Goal: Navigation & Orientation: Find specific page/section

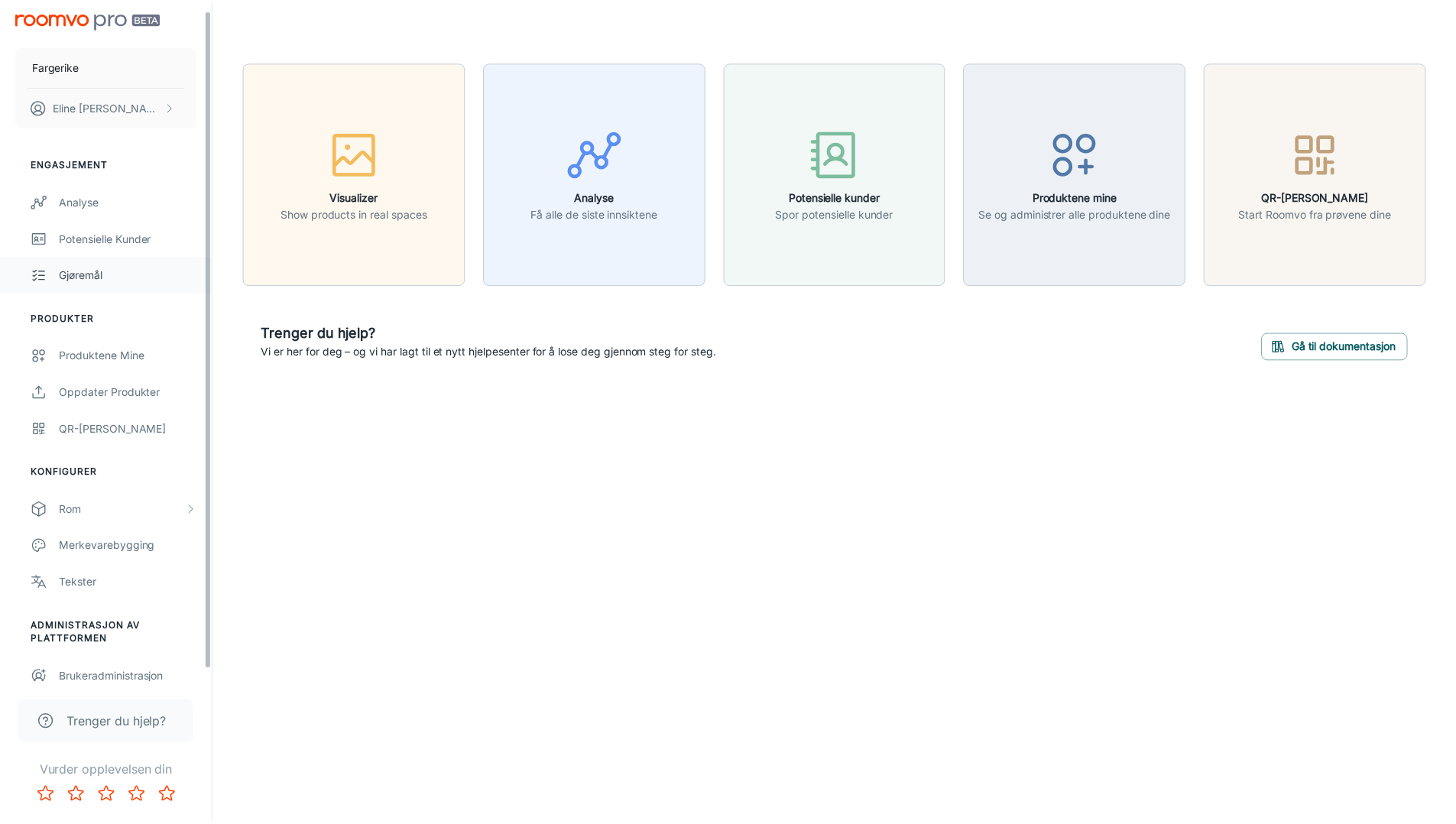
scroll to position [8, 0]
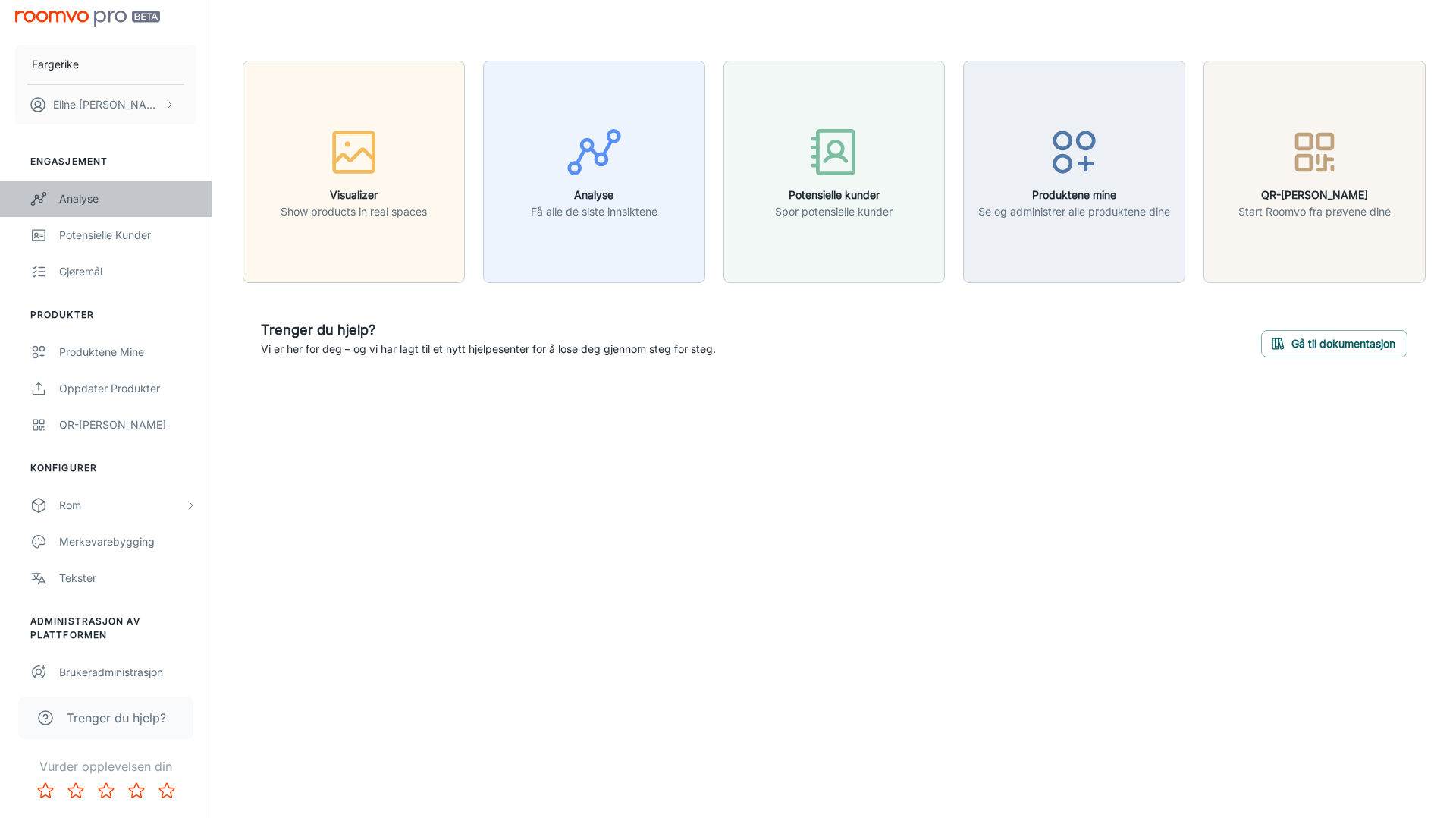
click at [75, 199] on div "Analyse" at bounding box center [128, 199] width 137 height 17
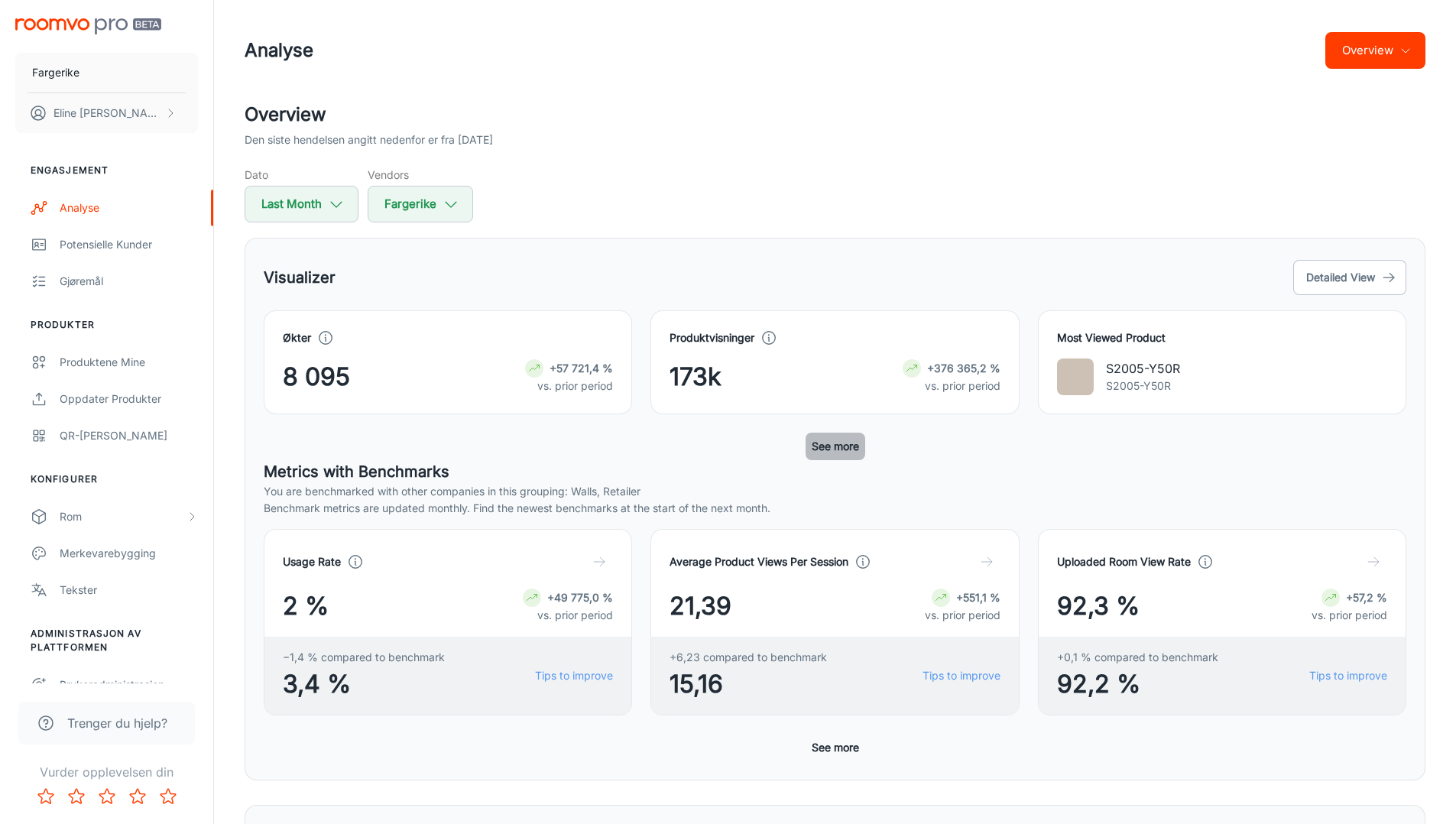
click at [833, 446] on button "See more" at bounding box center [836, 446] width 60 height 28
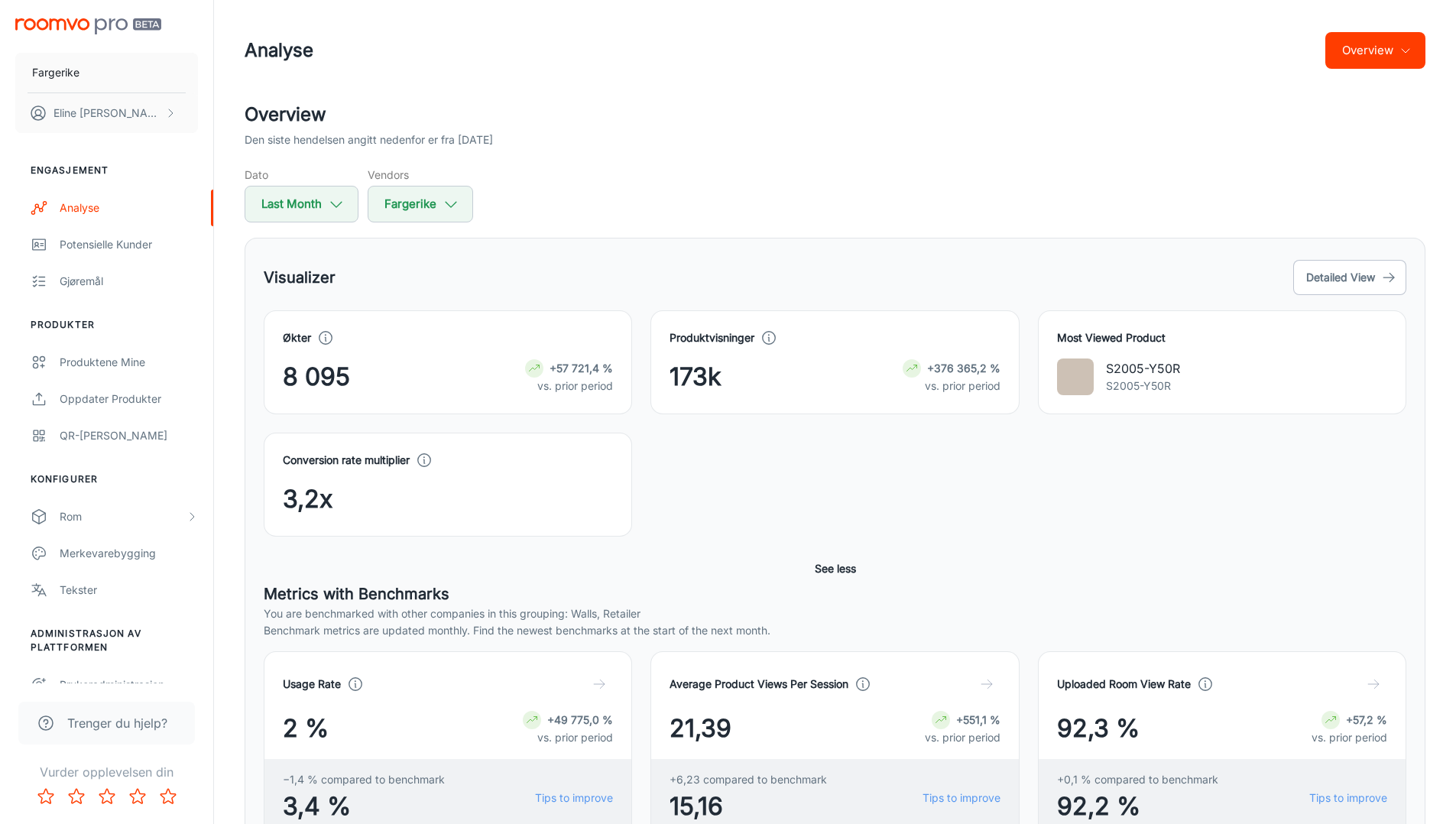
click at [421, 369] on div "8 095 +57 721,4 % vs. prior period" at bounding box center [448, 377] width 330 height 37
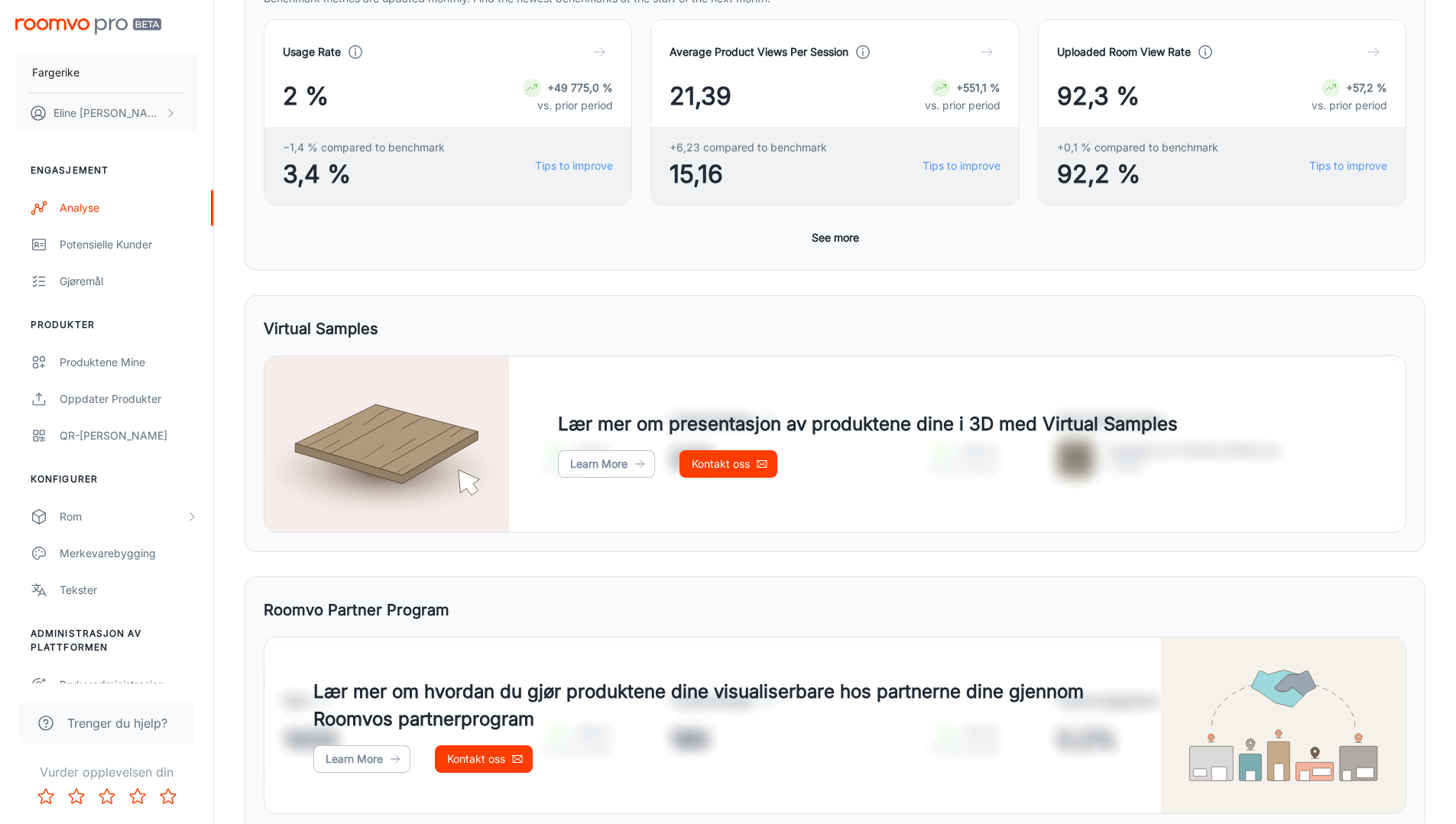
scroll to position [405, 0]
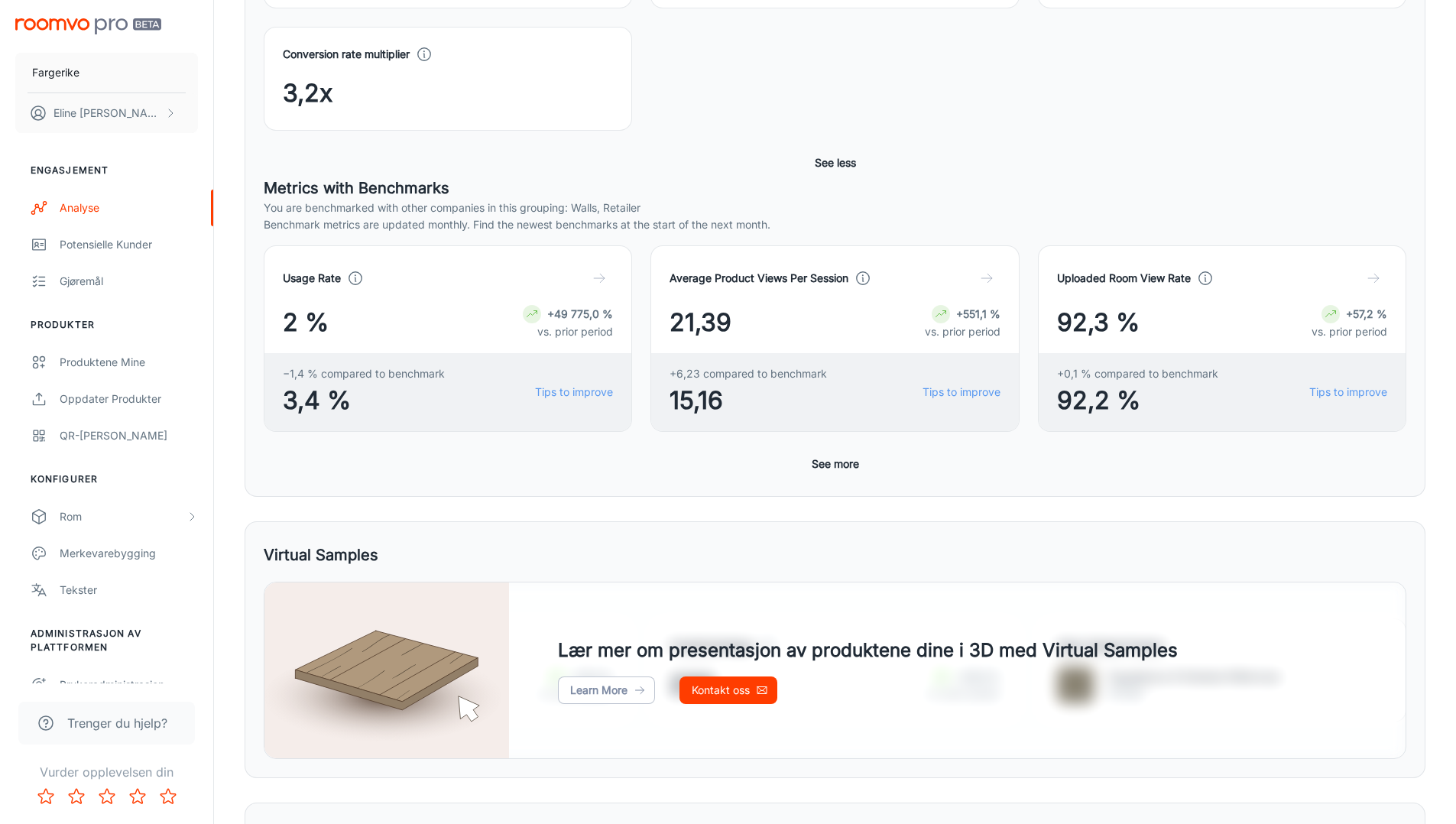
click at [823, 480] on div "Visualizer Detailed View Økter 8 095 +57 721,4 % vs. prior period Produktvisnin…" at bounding box center [835, 164] width 1181 height 665
click at [823, 469] on button "See more" at bounding box center [836, 464] width 60 height 28
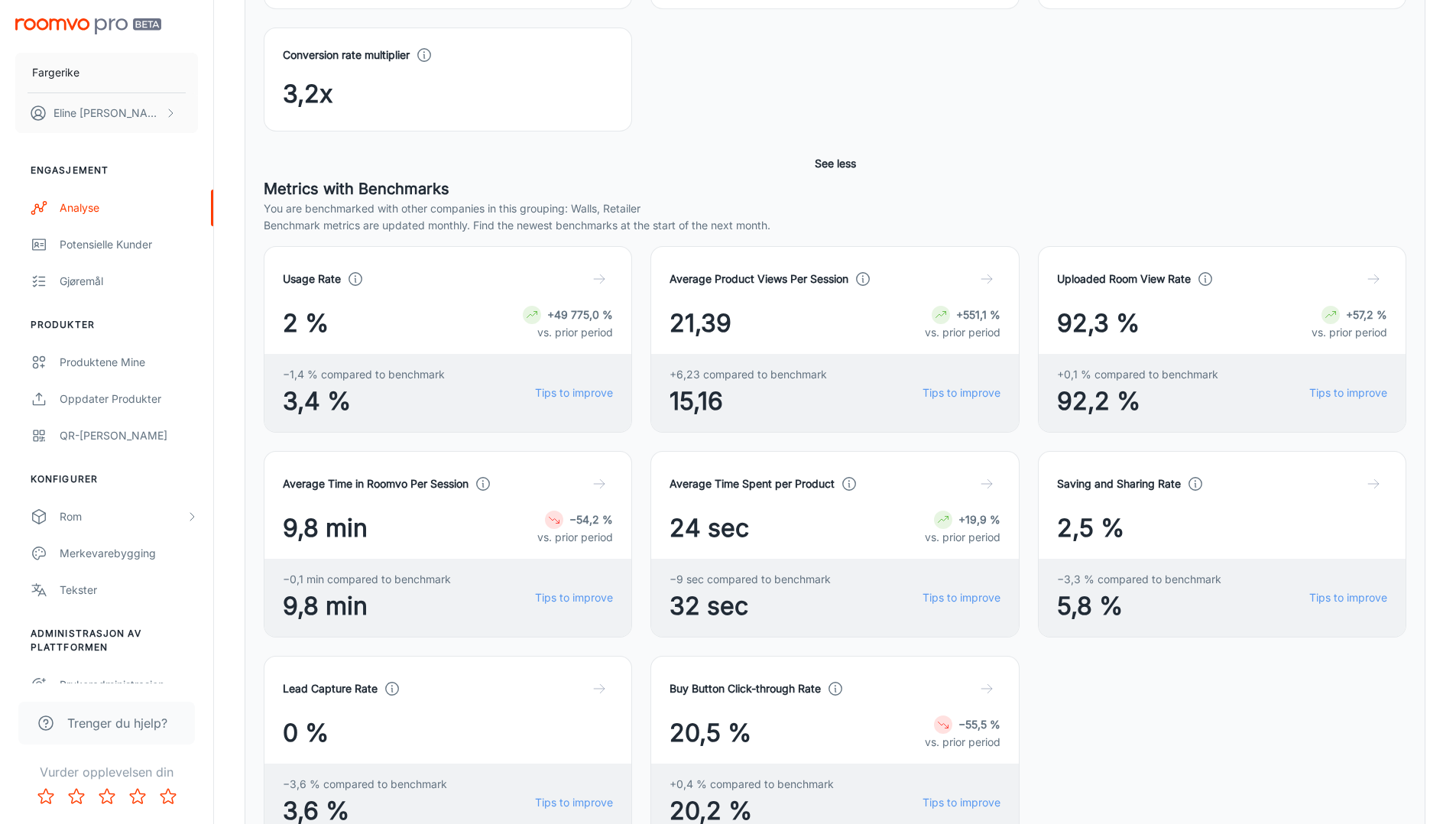
scroll to position [404, 0]
click at [747, 323] on div "21,39 +551,1 % vs. prior period" at bounding box center [834, 324] width 330 height 37
click at [809, 283] on h4 "Average Product Views Per Session" at bounding box center [758, 280] width 179 height 17
click at [869, 281] on icon at bounding box center [863, 280] width 17 height 17
click at [981, 281] on icon "button" at bounding box center [987, 280] width 15 height 15
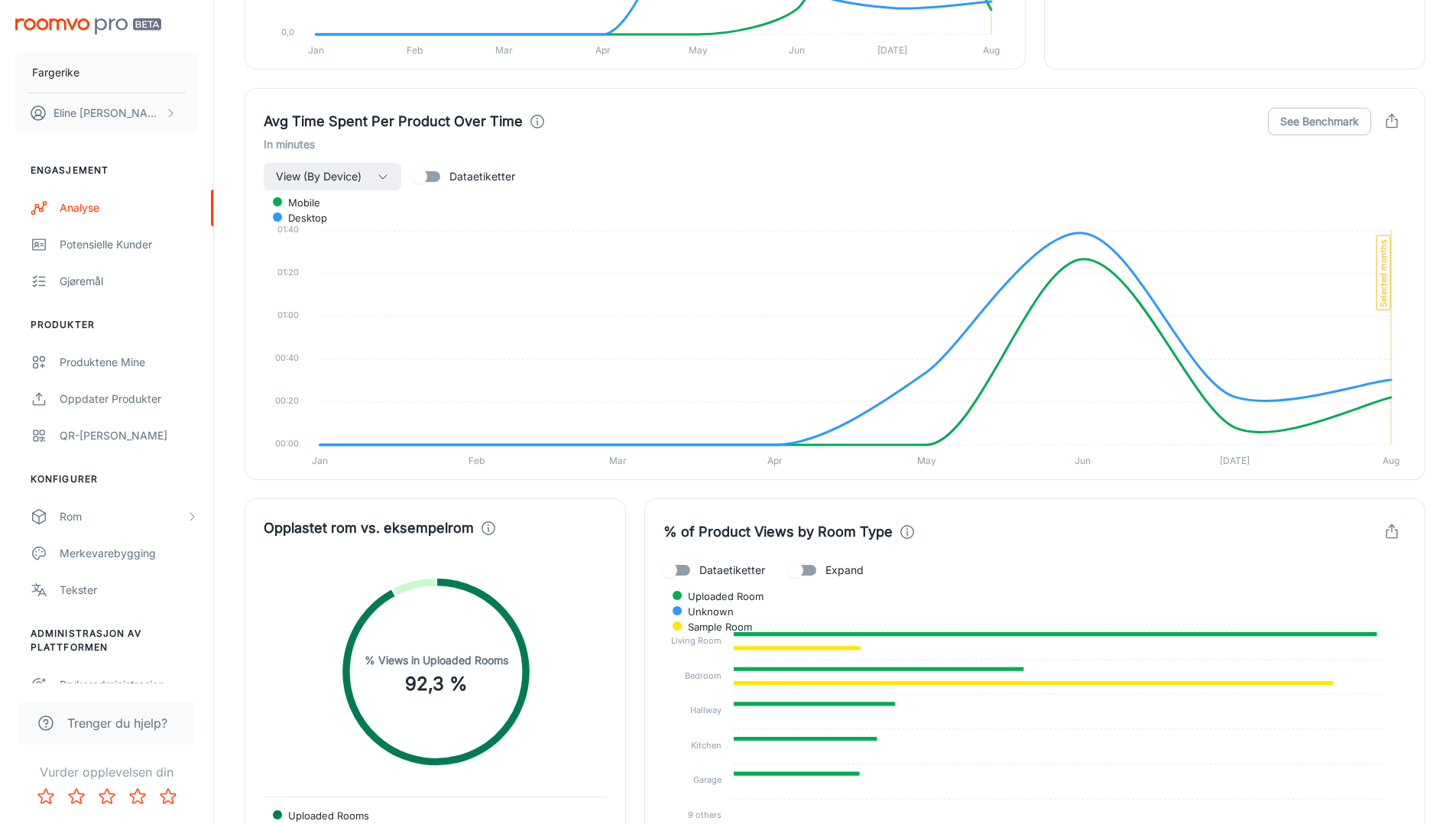
scroll to position [2500, 0]
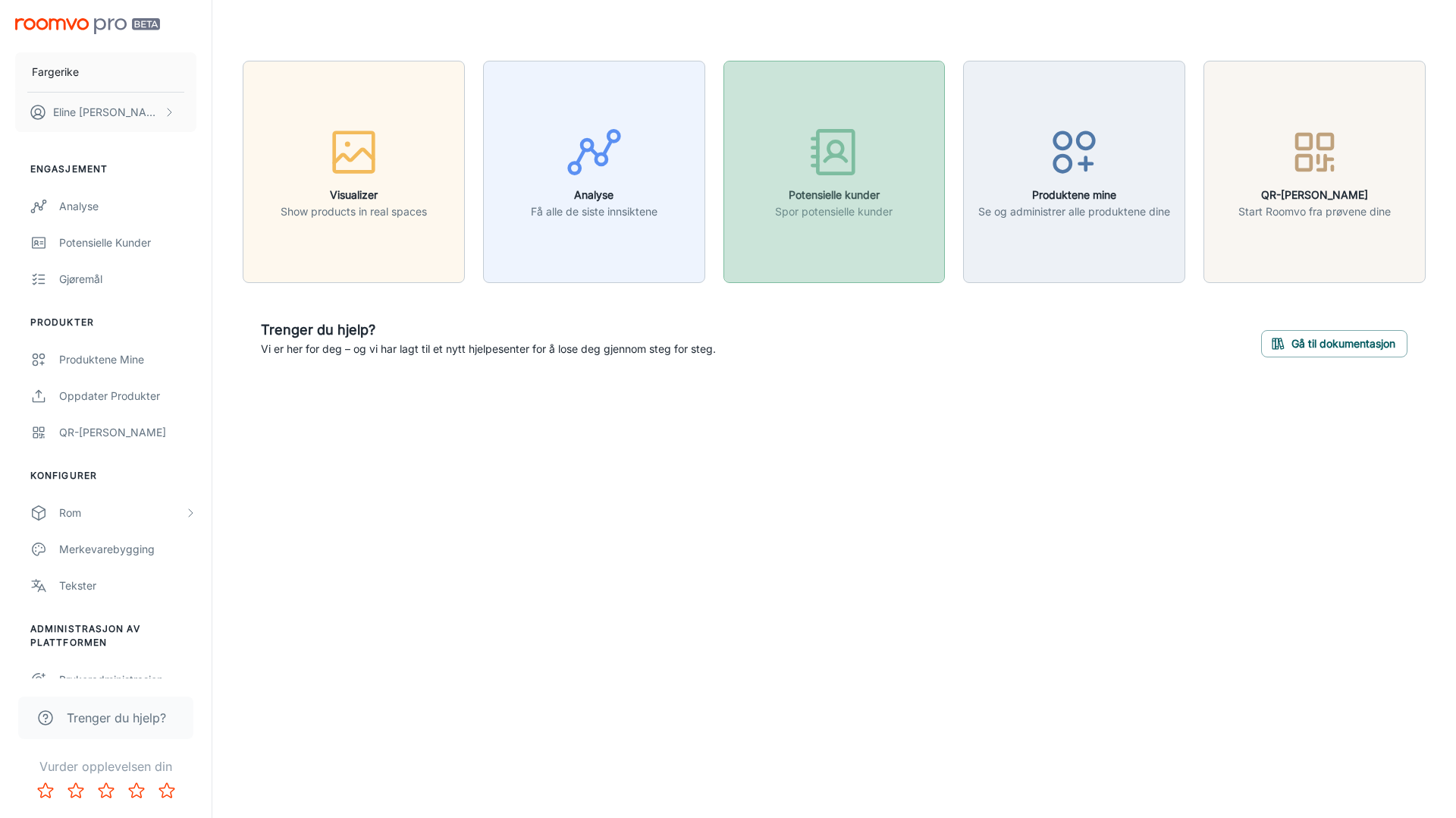
click at [772, 173] on button "Potensielle kunder Spor potensielle kunder" at bounding box center [834, 172] width 222 height 222
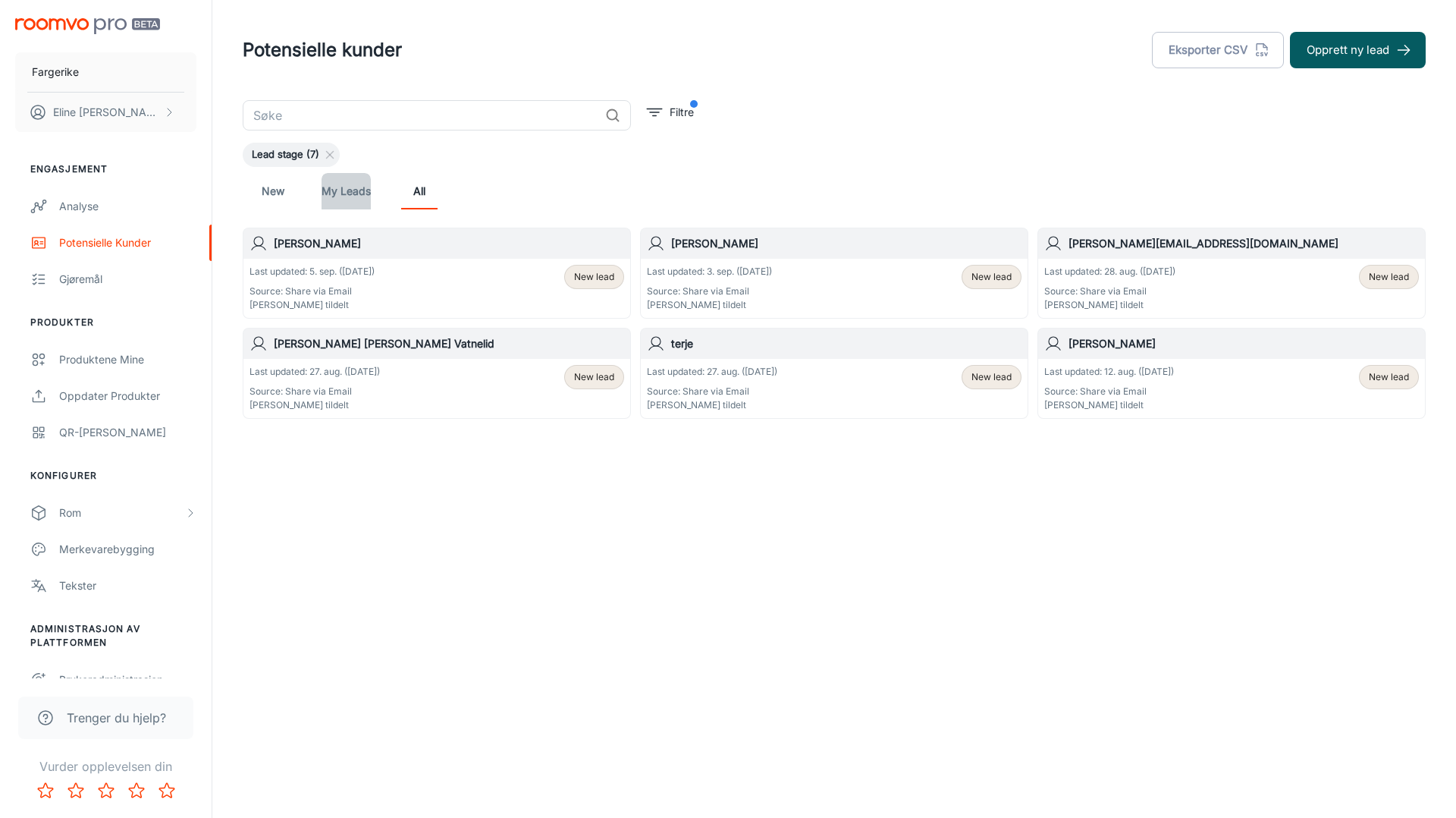
click at [346, 199] on link "My Leads" at bounding box center [346, 191] width 49 height 37
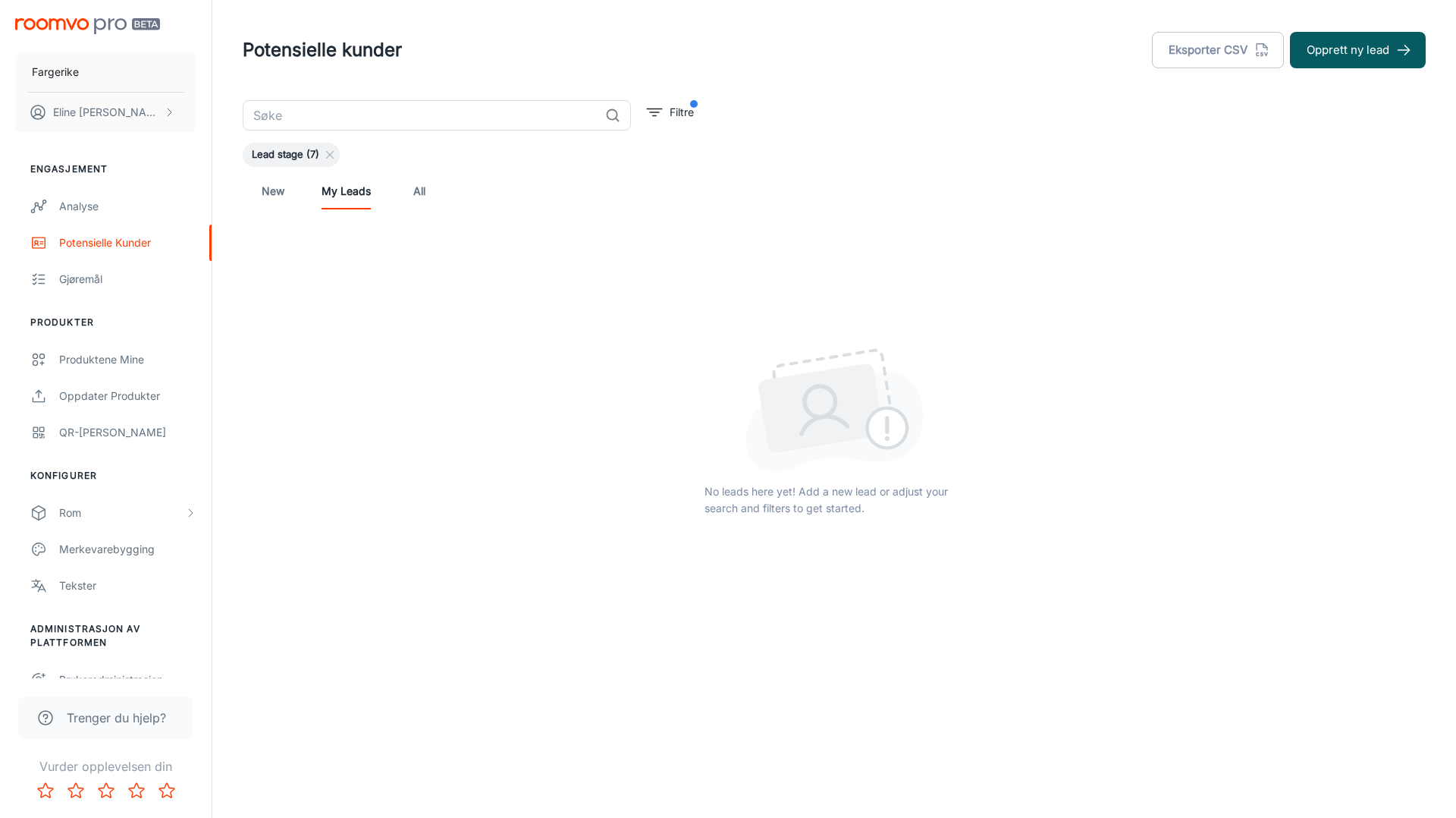
click at [285, 195] on link "New" at bounding box center [273, 191] width 37 height 37
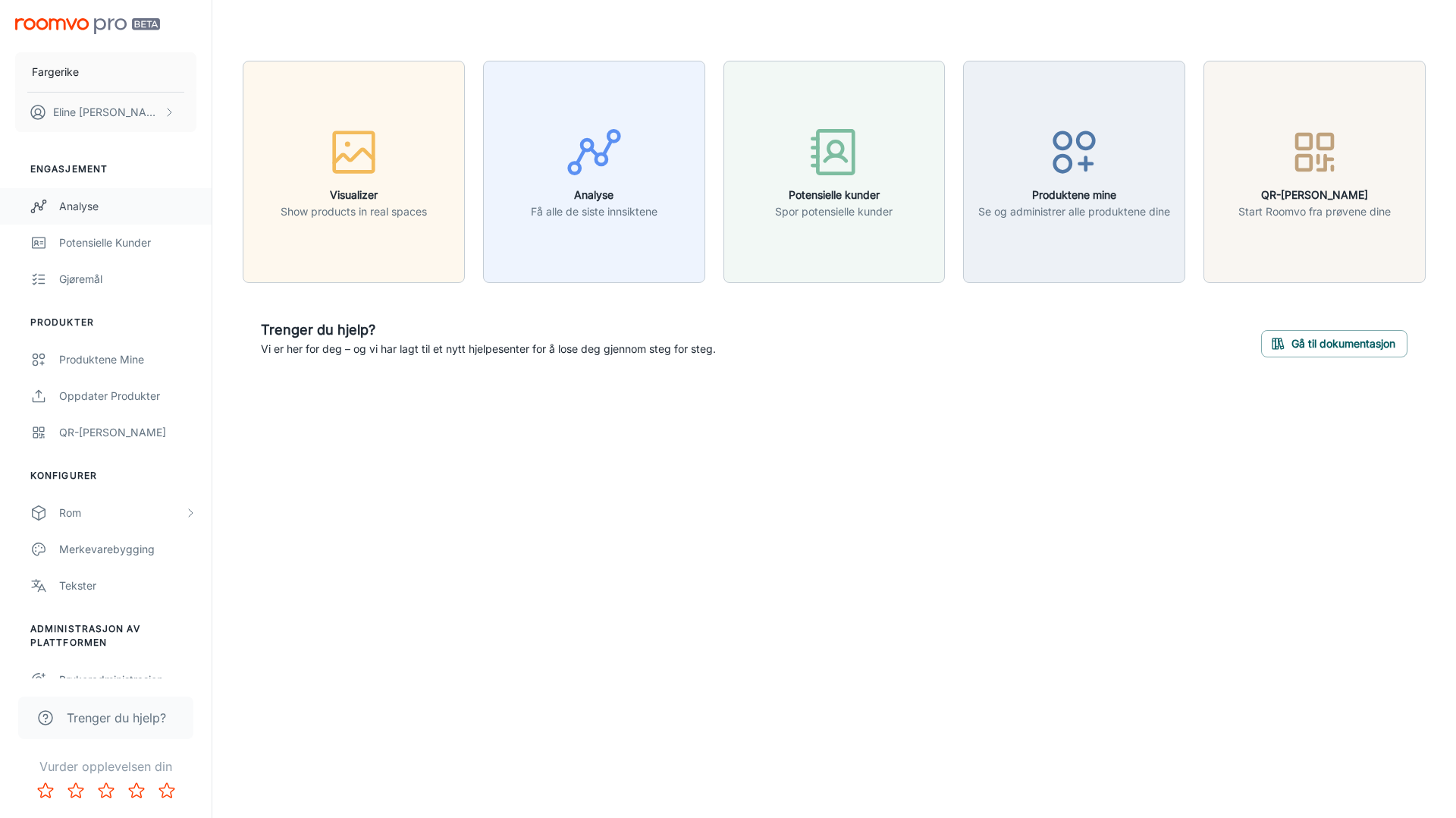
click at [110, 220] on link "Analyse" at bounding box center [106, 206] width 211 height 37
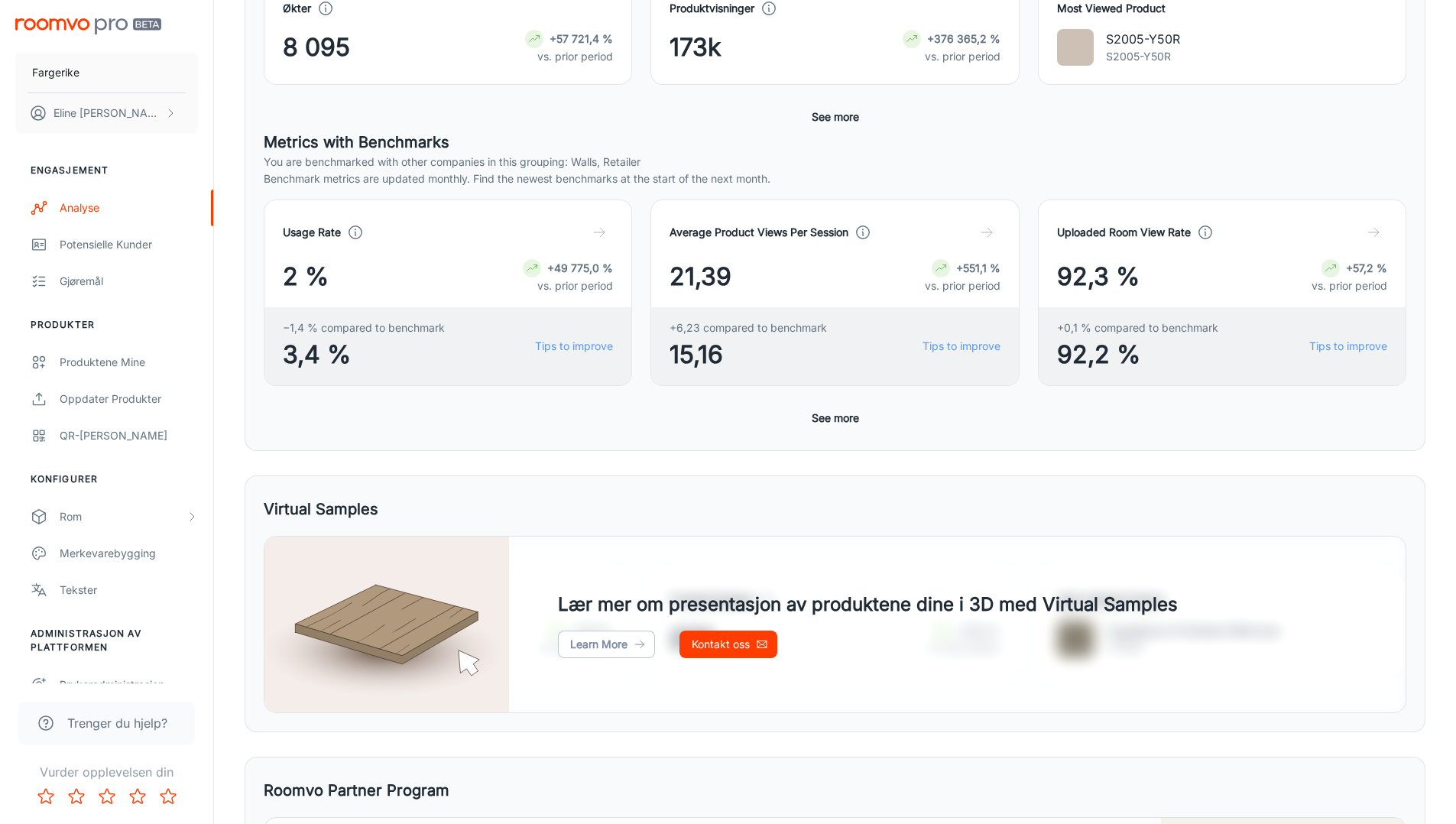
scroll to position [514, 0]
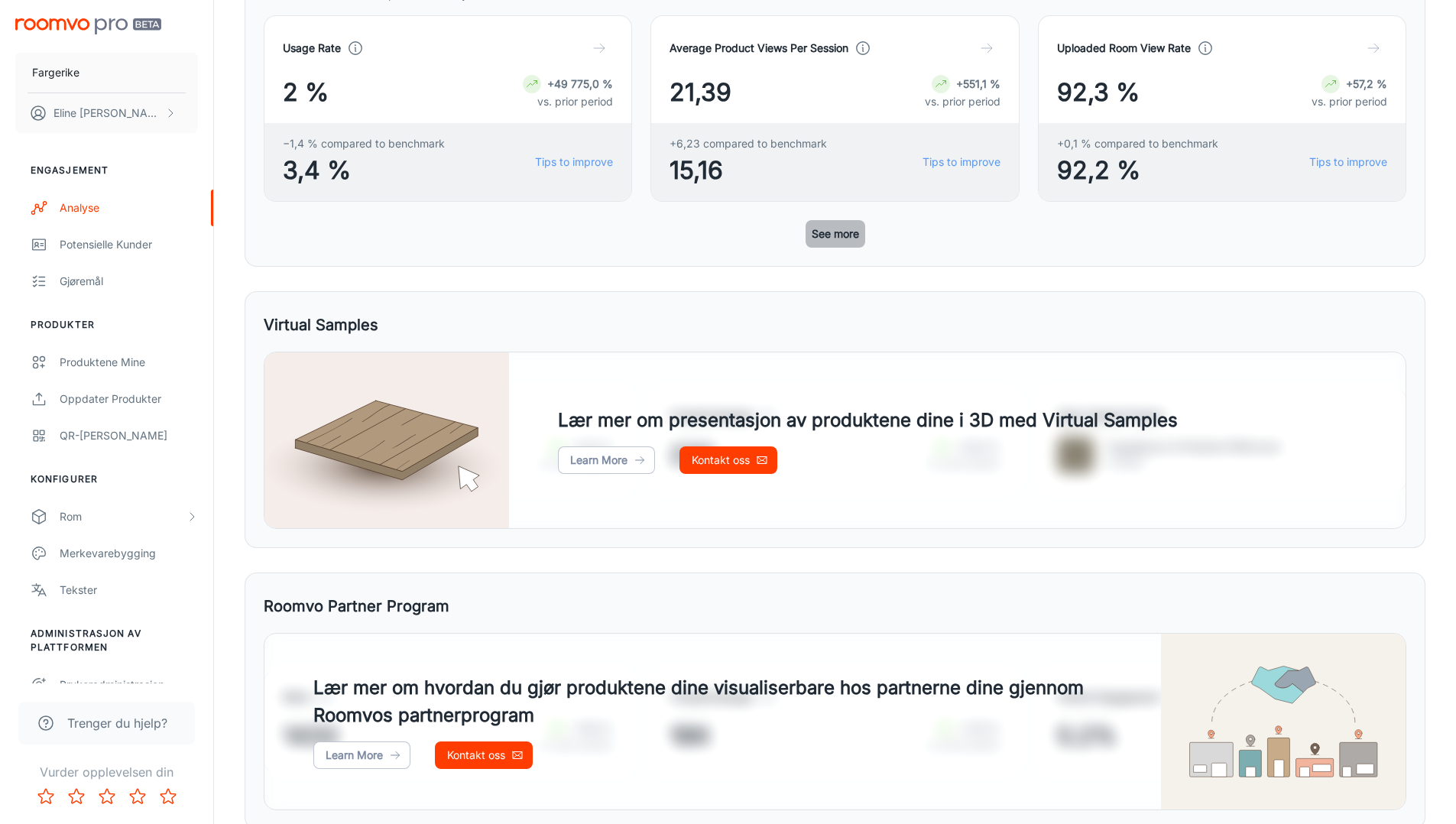
click at [826, 231] on button "See more" at bounding box center [836, 234] width 60 height 28
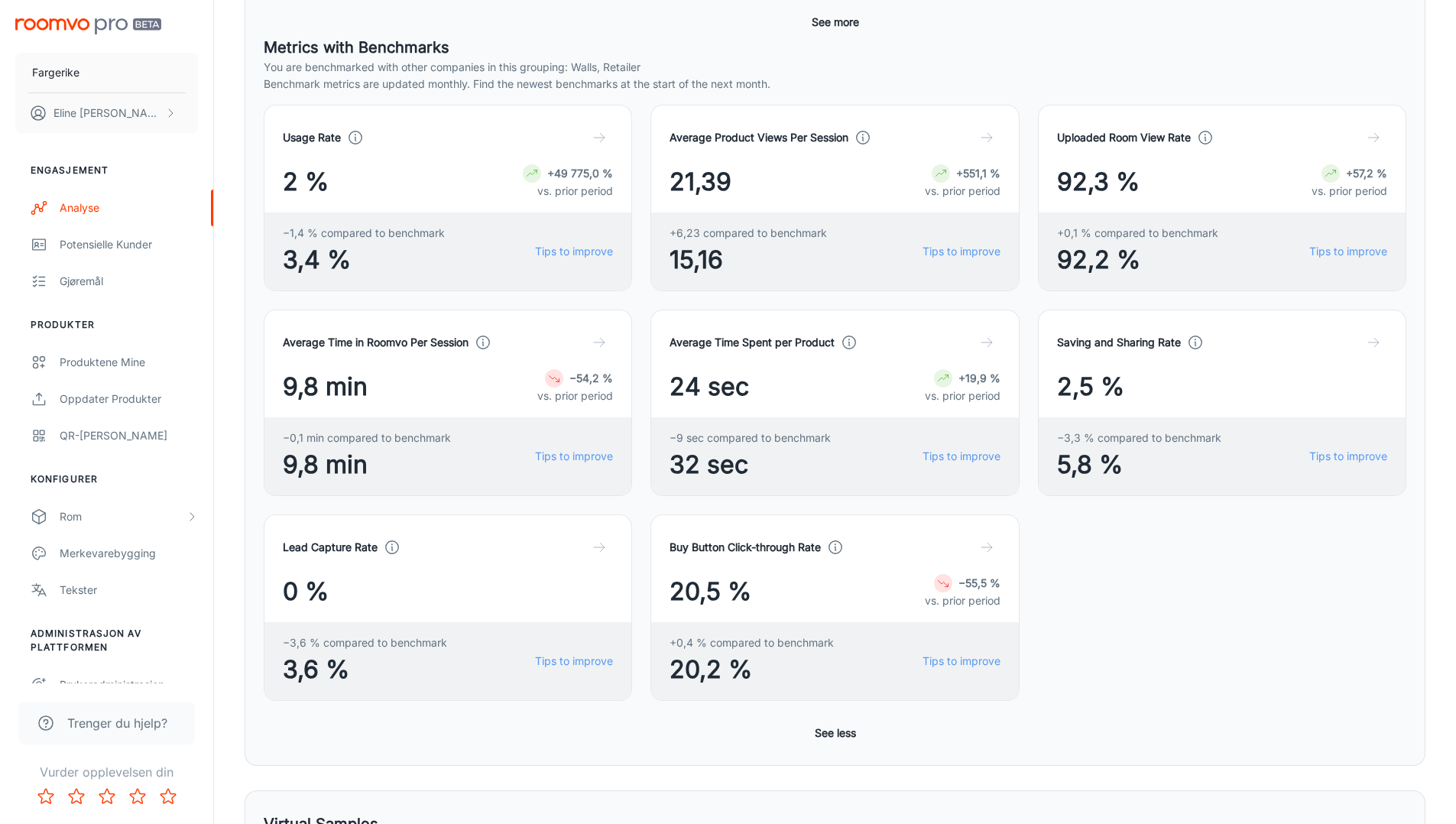
scroll to position [422, 0]
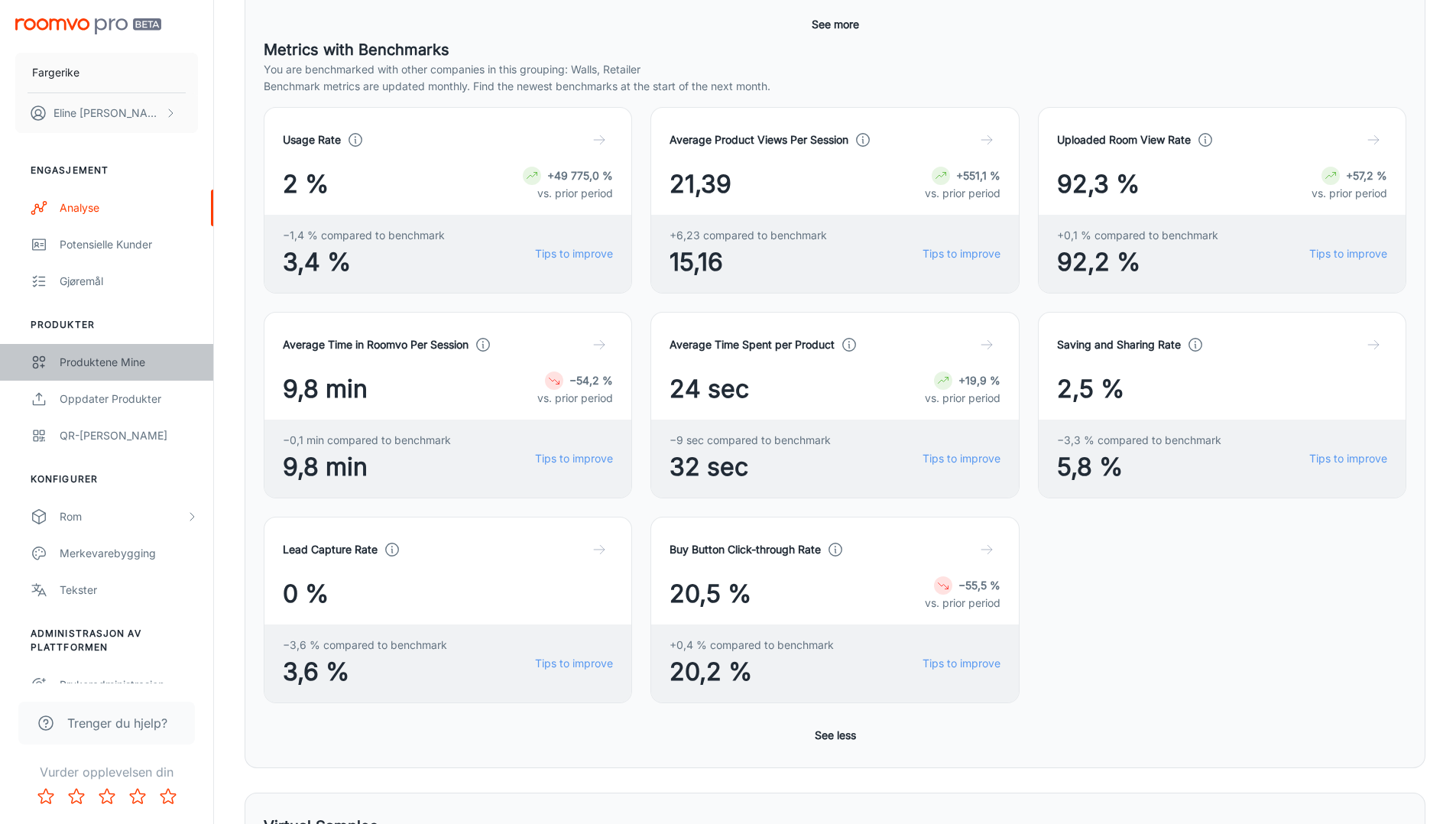
click at [77, 367] on div "Produktene mine" at bounding box center [129, 363] width 138 height 17
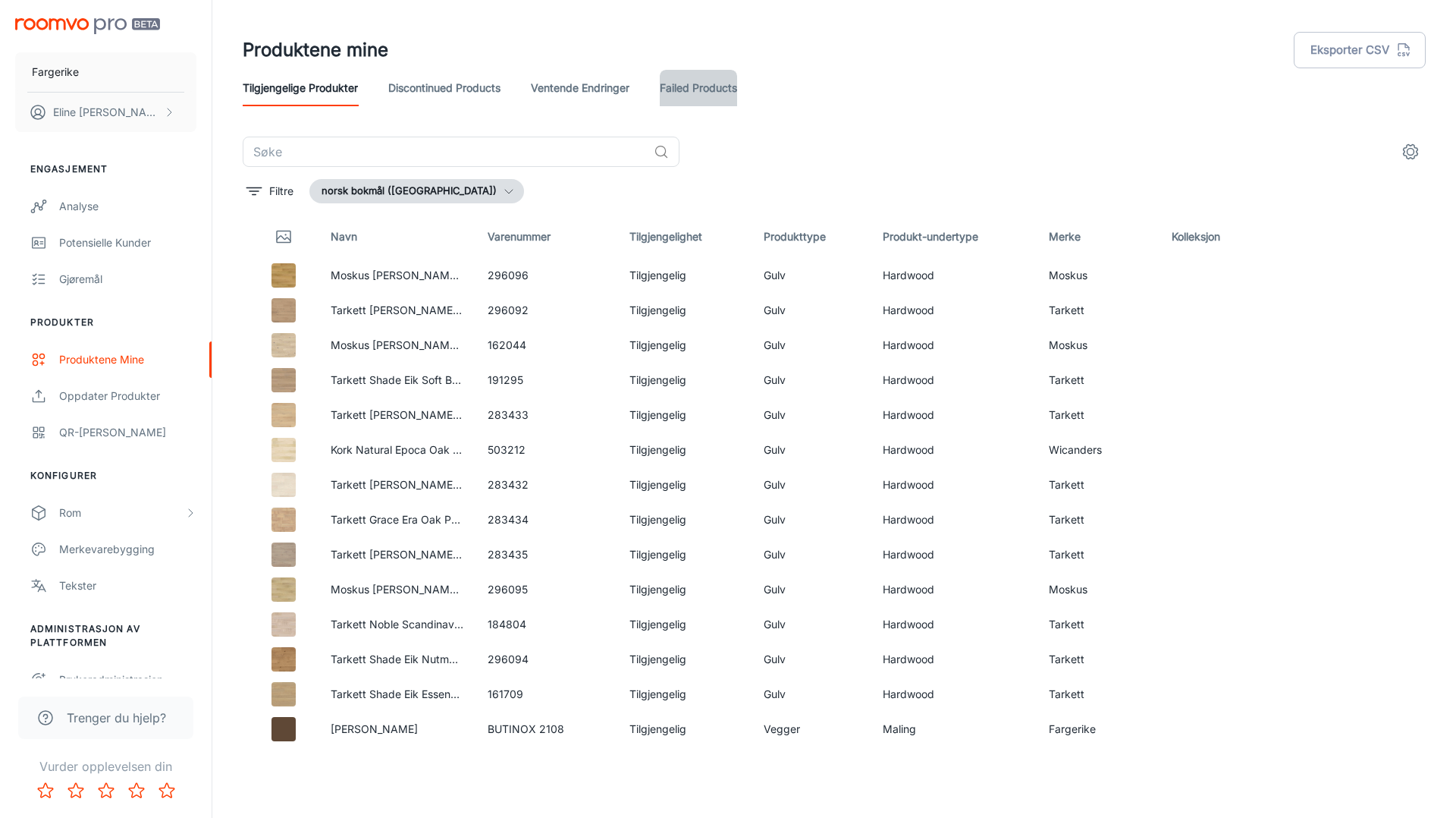
click at [680, 91] on link "Failed Products" at bounding box center [698, 88] width 78 height 37
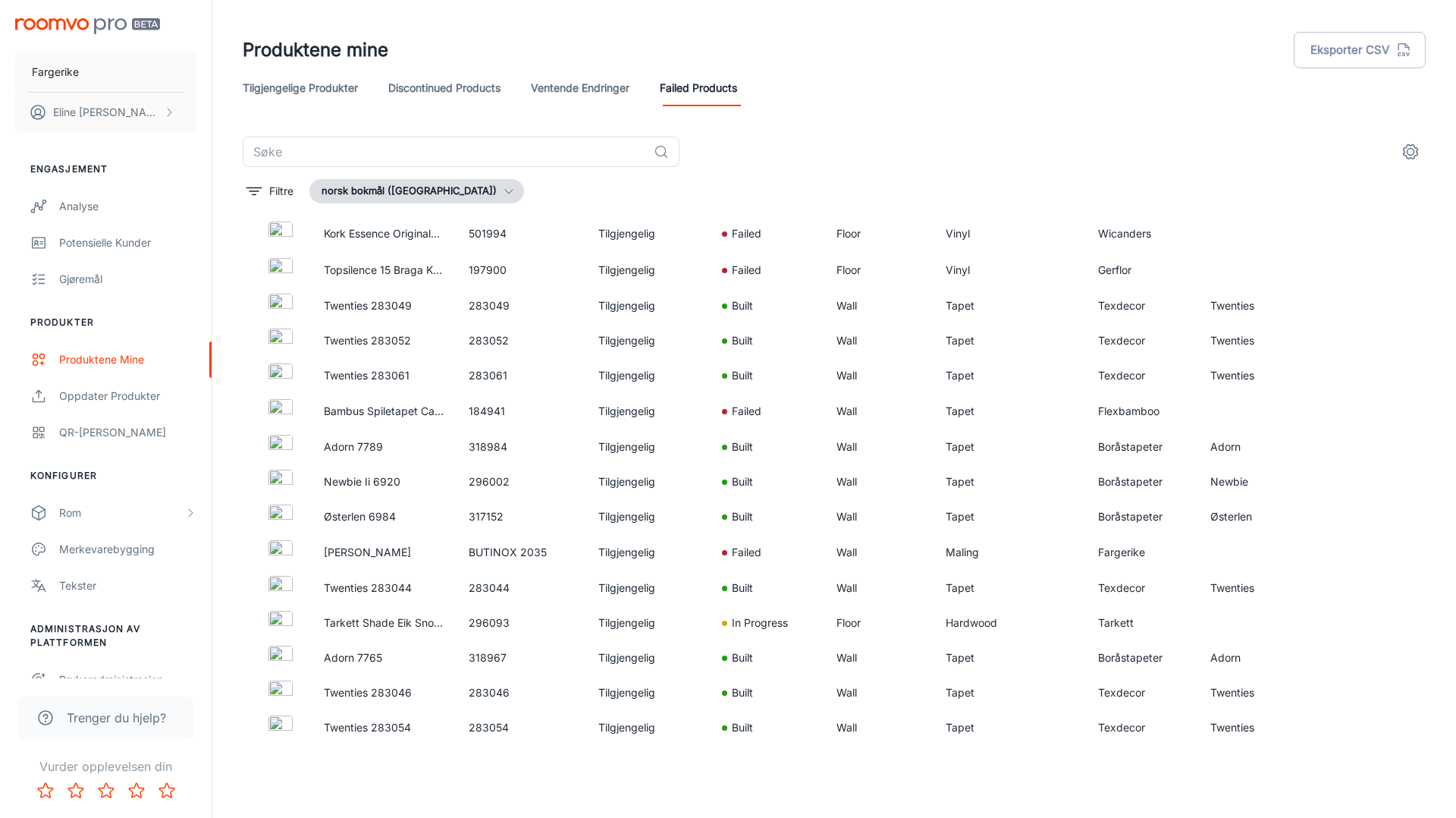
scroll to position [1033, 0]
